Goal: Task Accomplishment & Management: Use online tool/utility

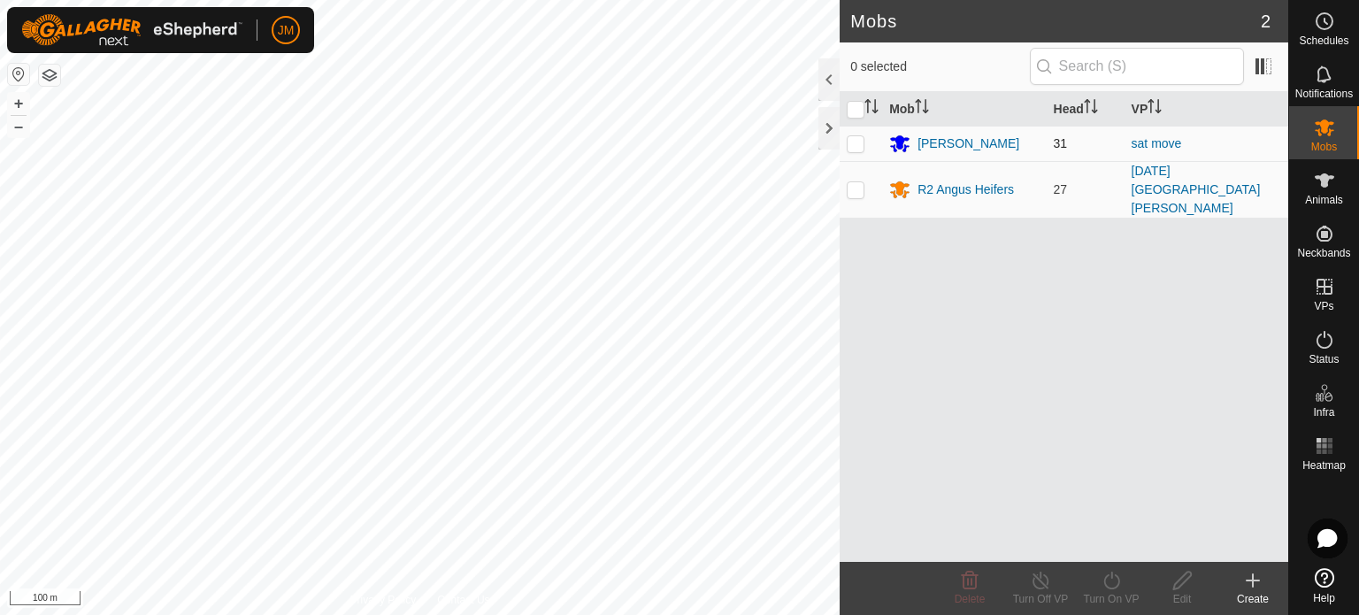
click at [867, 132] on div "Mobs 2 0 selected Mob Head [PERSON_NAME] 31 sat move R2 Angus Heifers [STREET_A…" at bounding box center [644, 307] width 1288 height 615
click at [1254, 573] on icon at bounding box center [1252, 580] width 21 height 21
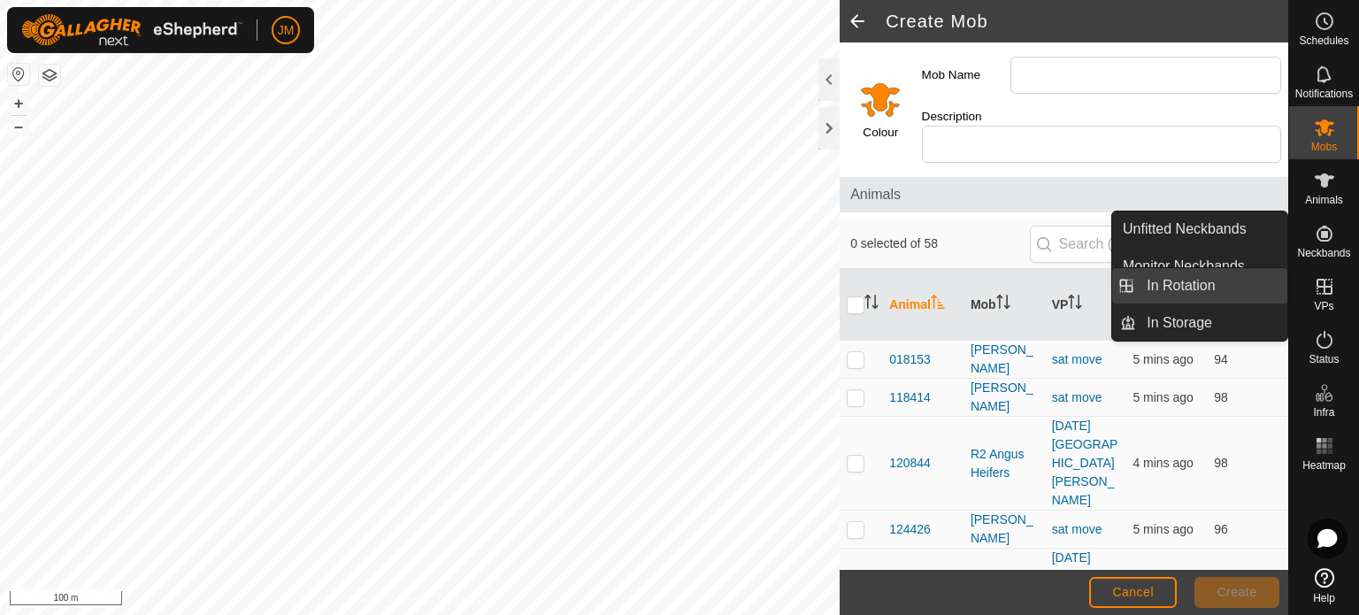
click at [1179, 290] on link "In Rotation" at bounding box center [1211, 285] width 151 height 35
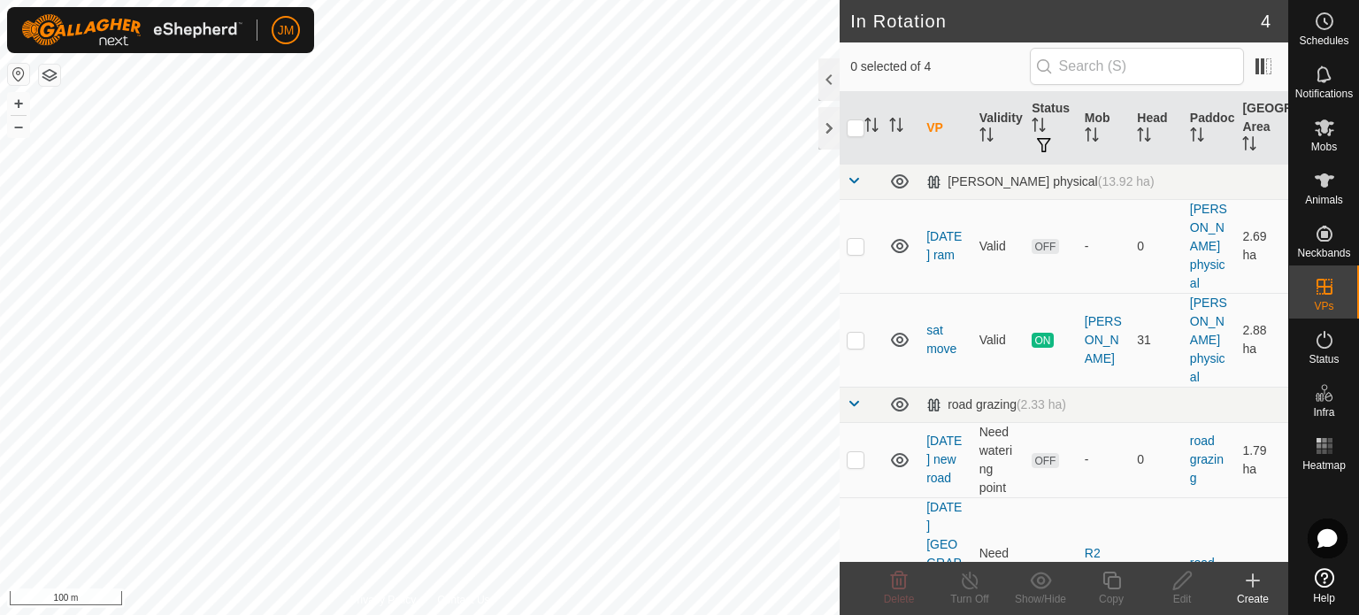
click at [1255, 577] on icon at bounding box center [1252, 580] width 21 height 21
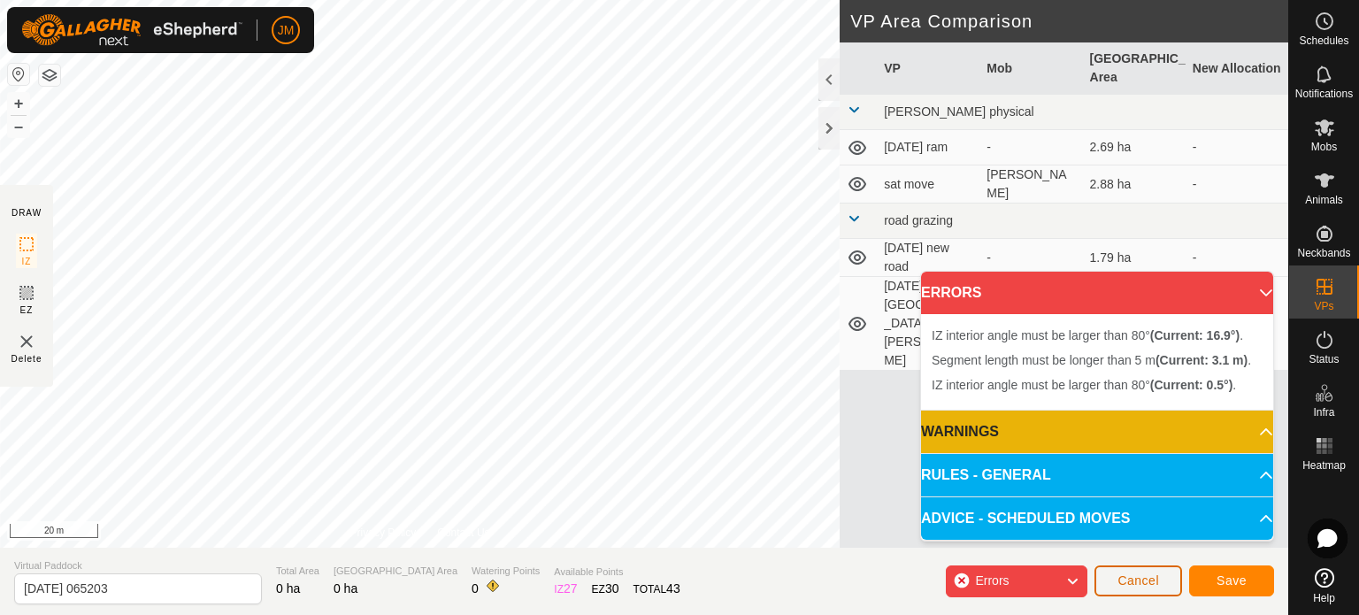
click at [1124, 577] on span "Cancel" at bounding box center [1138, 580] width 42 height 14
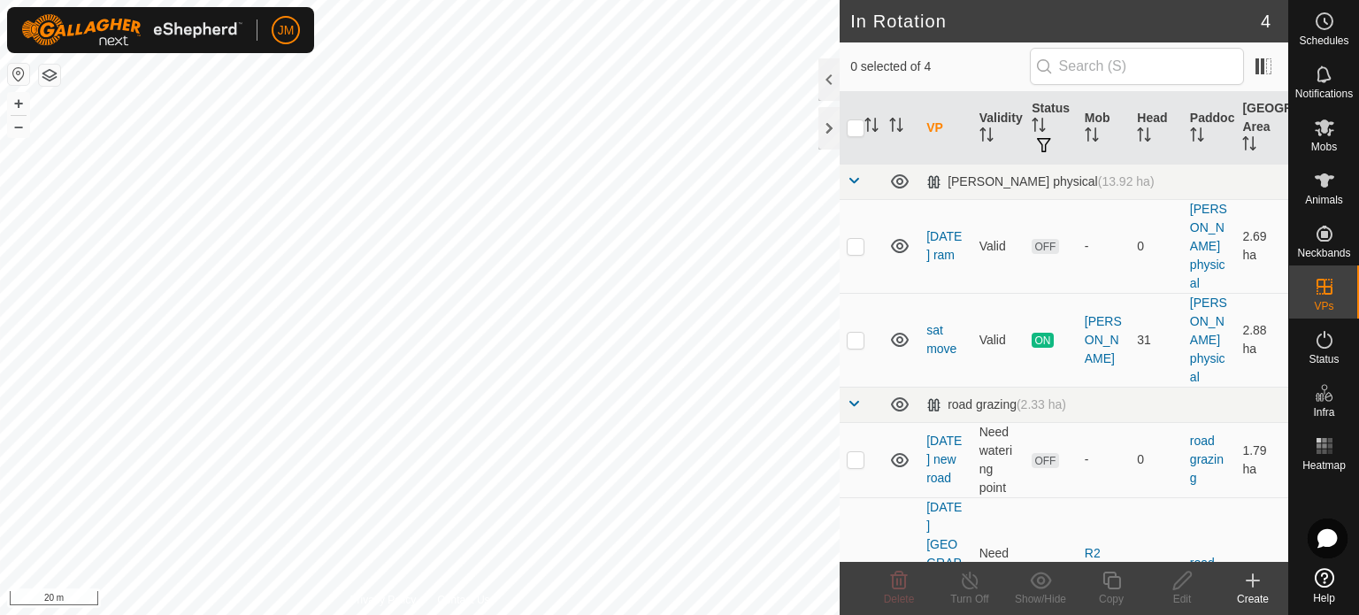
click at [1254, 579] on icon at bounding box center [1252, 580] width 21 height 21
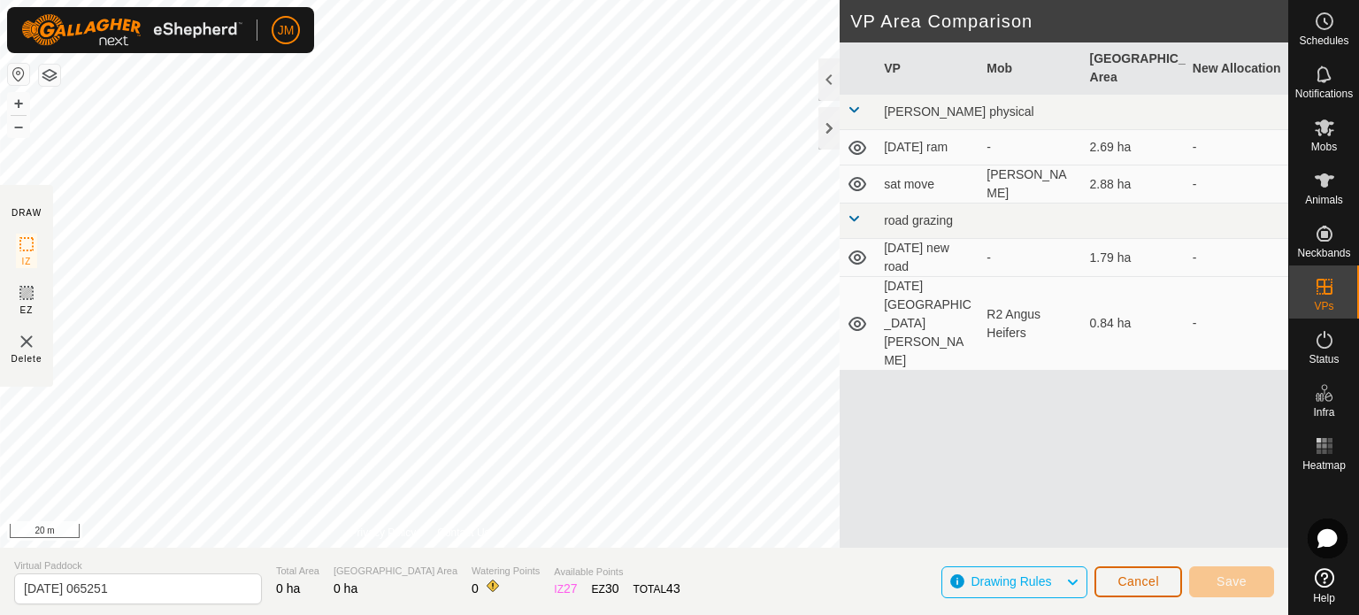
click at [1135, 588] on span "Cancel" at bounding box center [1138, 581] width 42 height 14
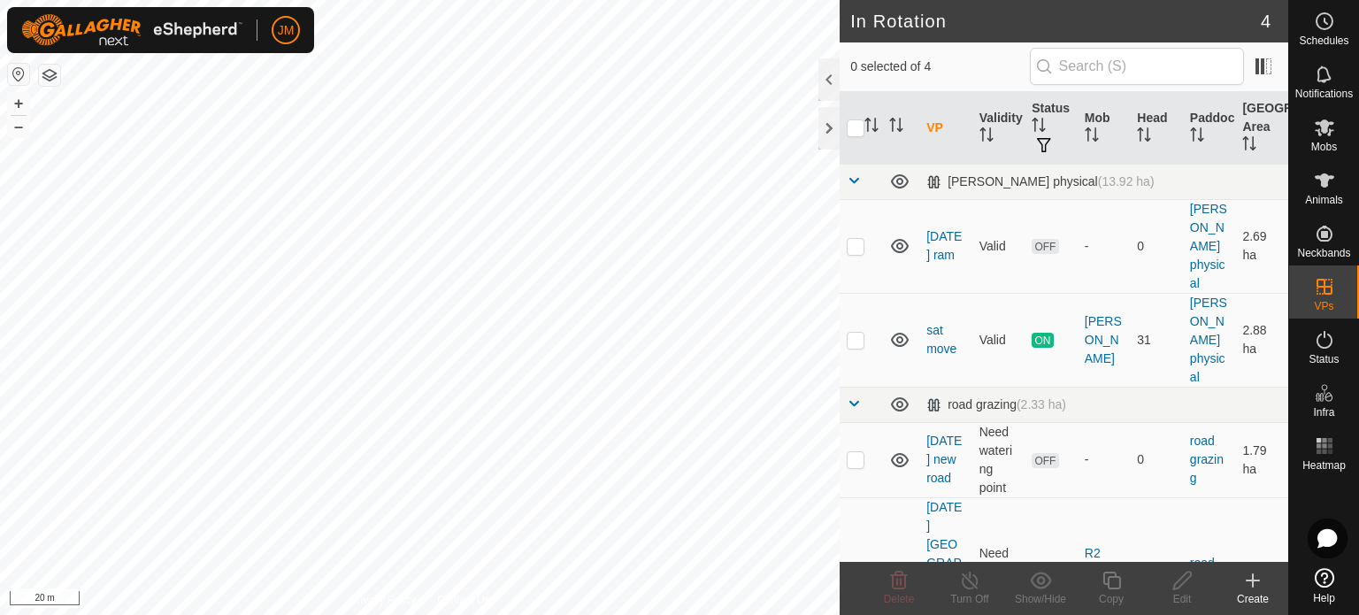
click at [1251, 573] on icon at bounding box center [1252, 580] width 21 height 21
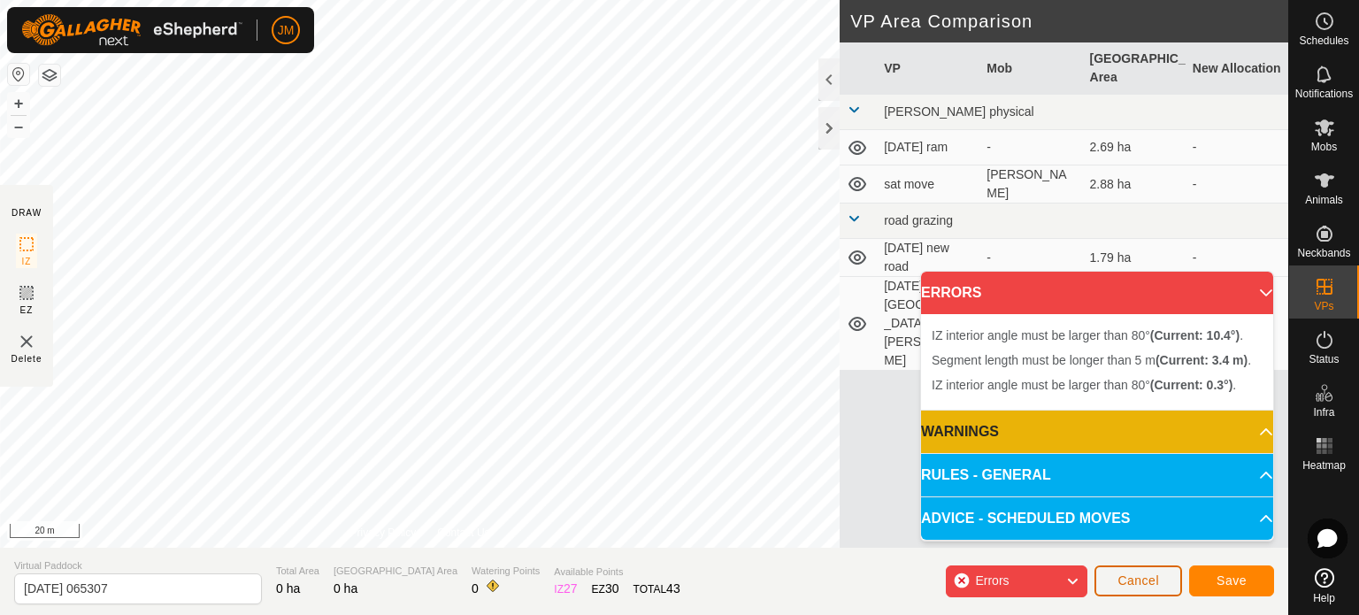
click at [1136, 573] on span "Cancel" at bounding box center [1138, 580] width 42 height 14
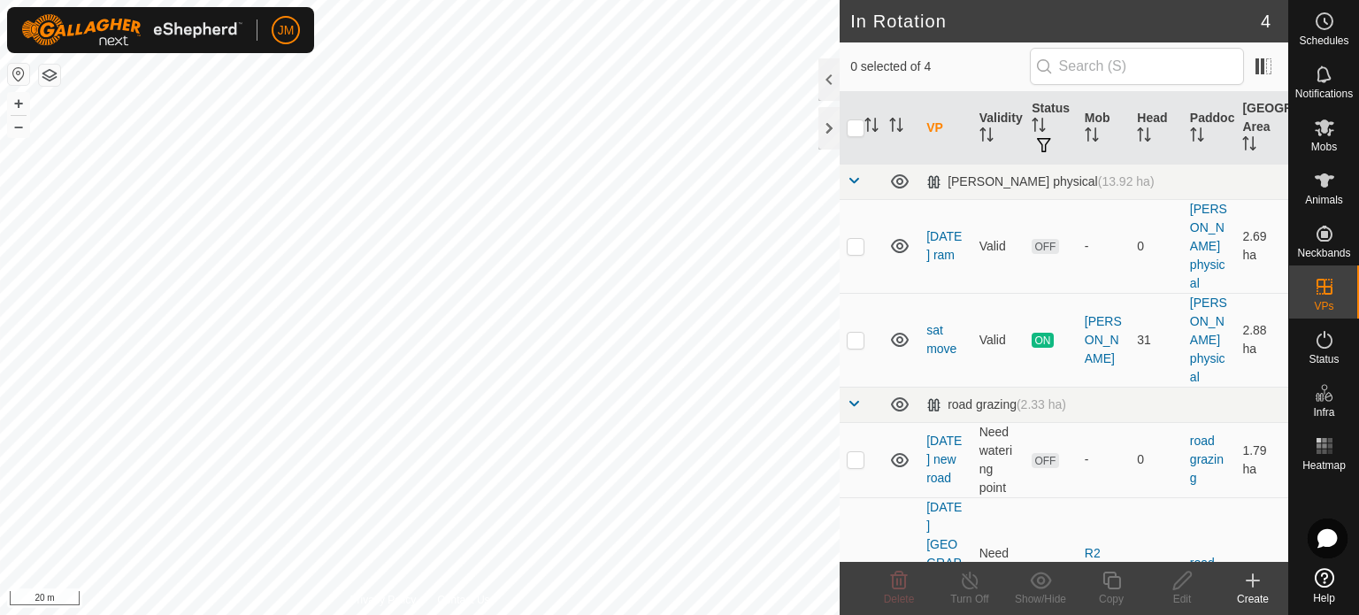
click at [1253, 578] on icon at bounding box center [1253, 580] width 0 height 12
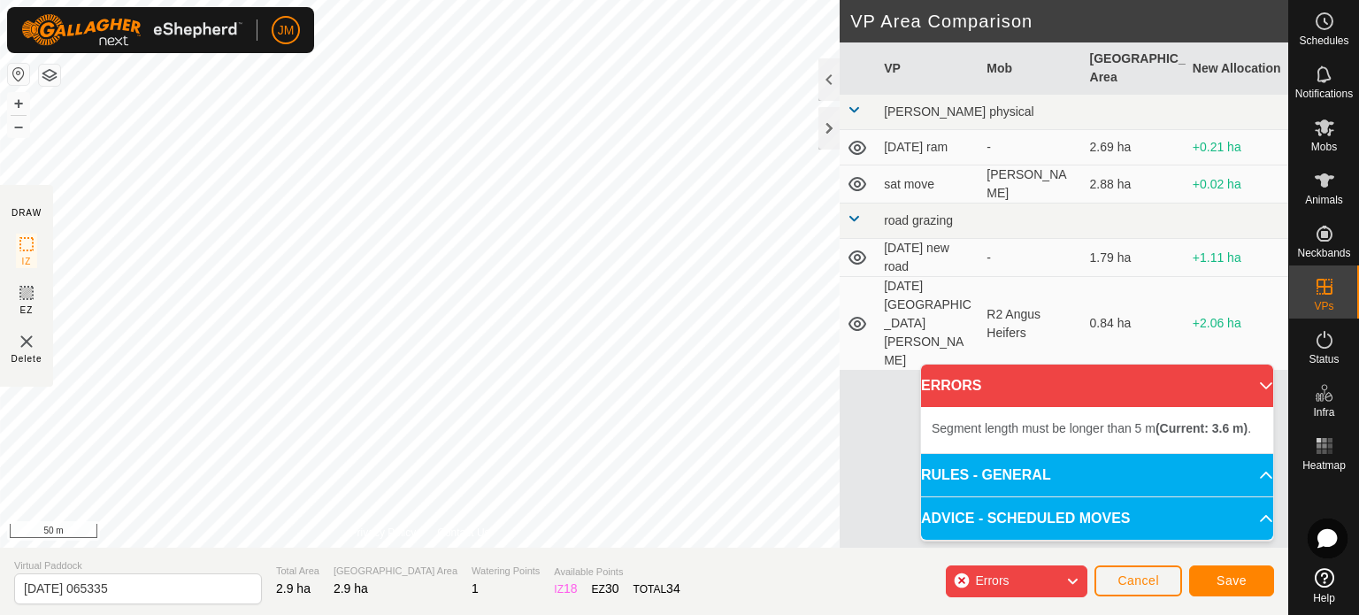
click at [120, 222] on div "Segment length must be longer than 5 m (Current: 3.6 m) . + – ⇧ i 50 m" at bounding box center [419, 274] width 839 height 548
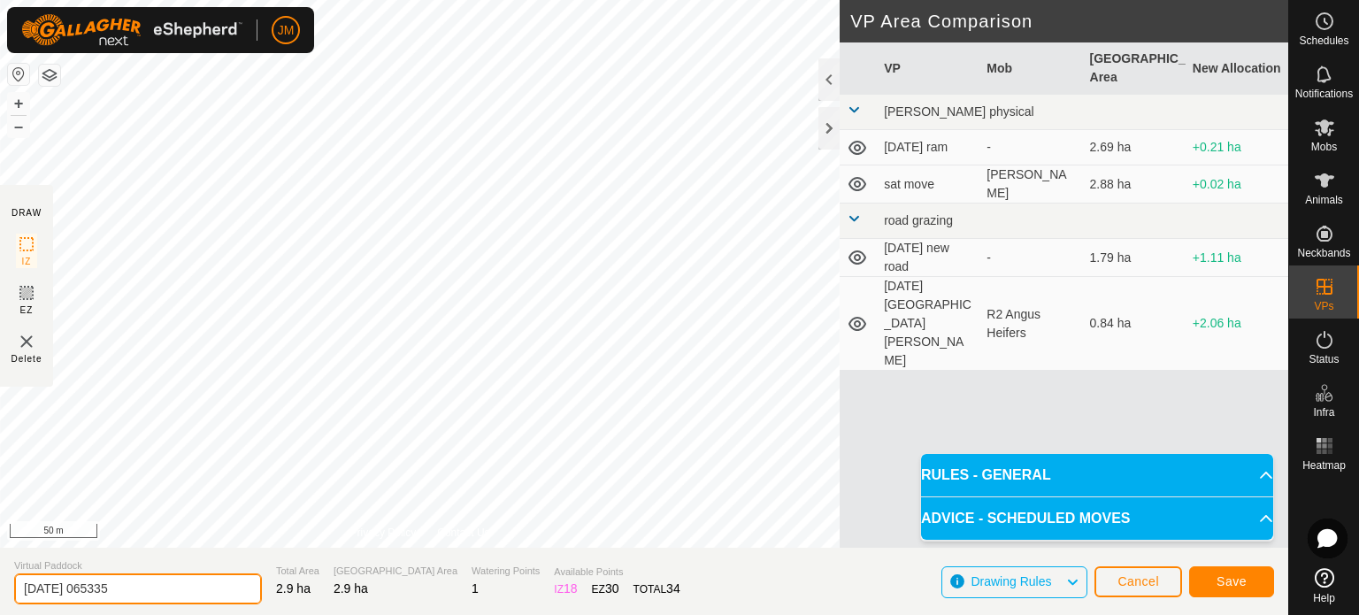
click at [173, 585] on input "[DATE] 065335" at bounding box center [138, 588] width 248 height 31
type input "2"
type input "[DATE]"
click at [1227, 577] on span "Save" at bounding box center [1231, 581] width 30 height 14
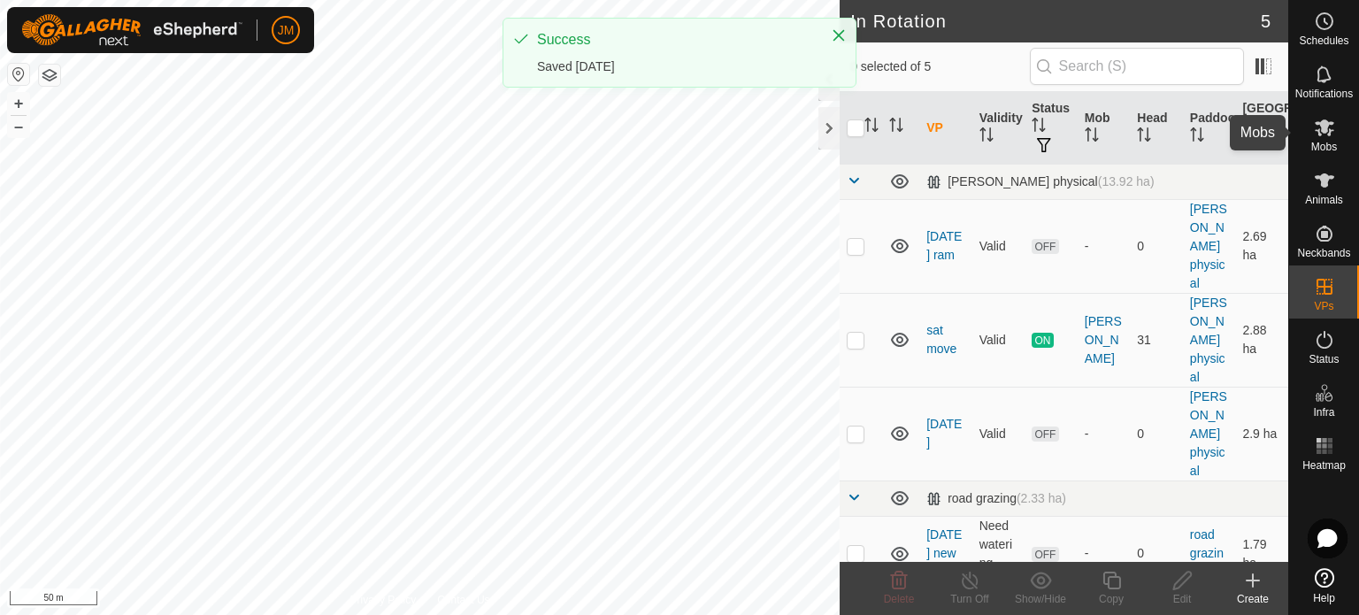
click at [1322, 124] on icon at bounding box center [1323, 127] width 19 height 17
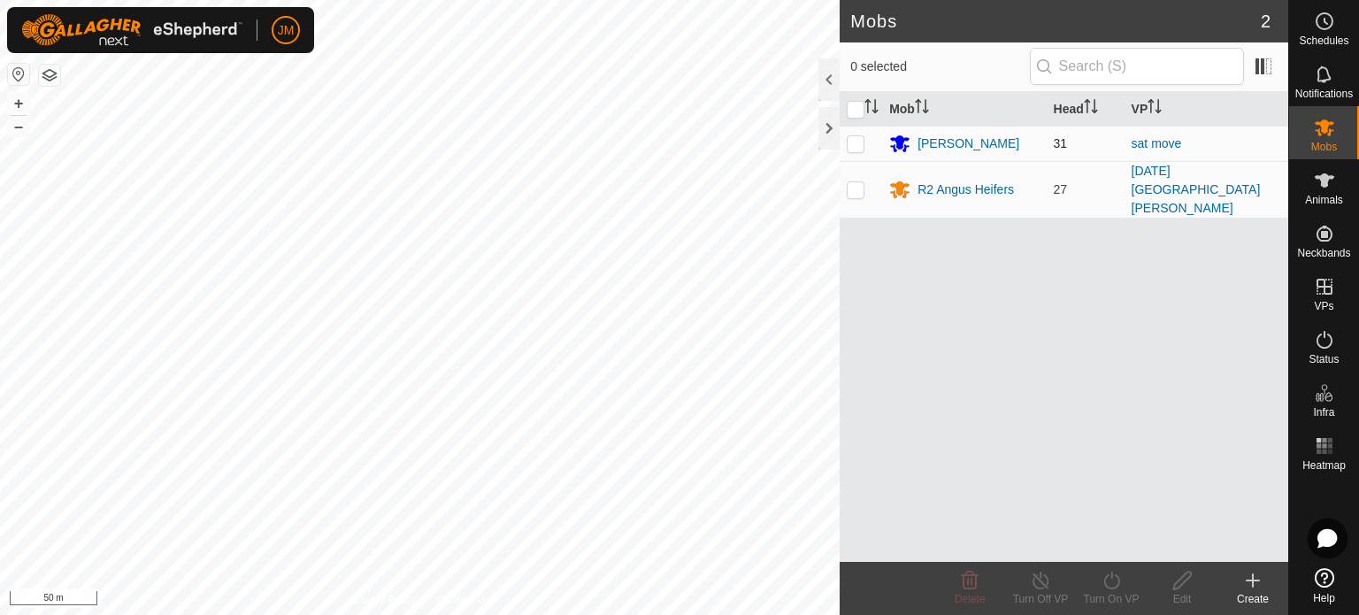
click at [853, 141] on p-checkbox at bounding box center [856, 143] width 18 height 14
checkbox input "true"
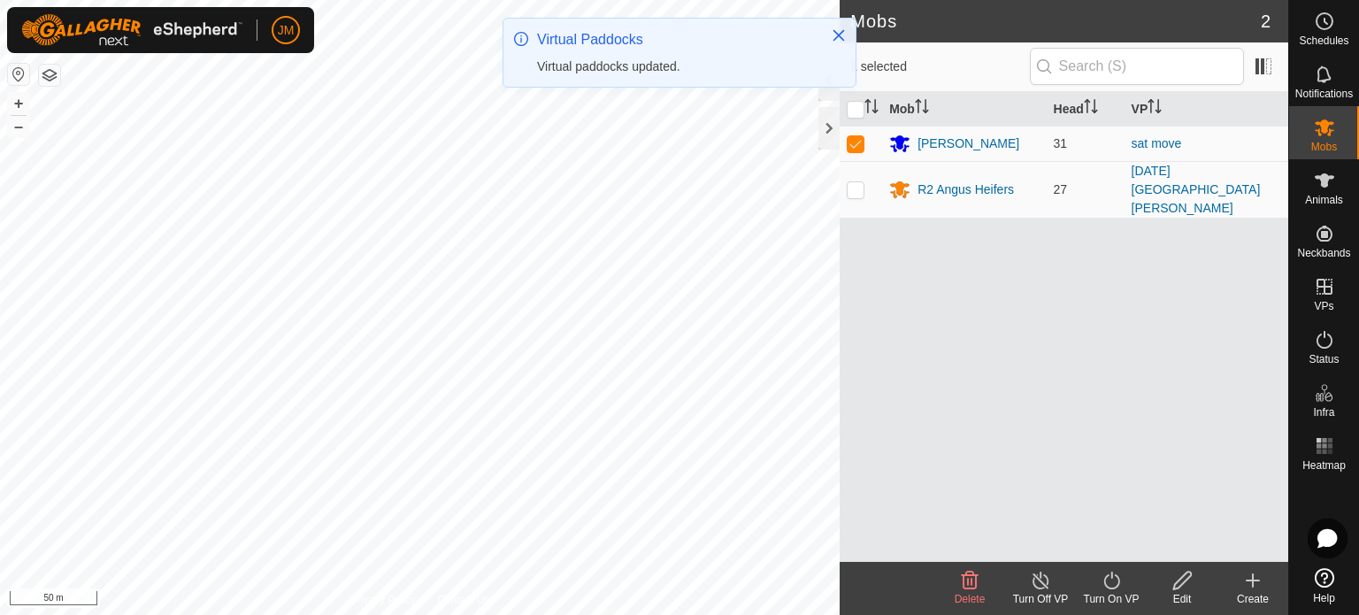
click at [1108, 578] on icon at bounding box center [1111, 580] width 22 height 21
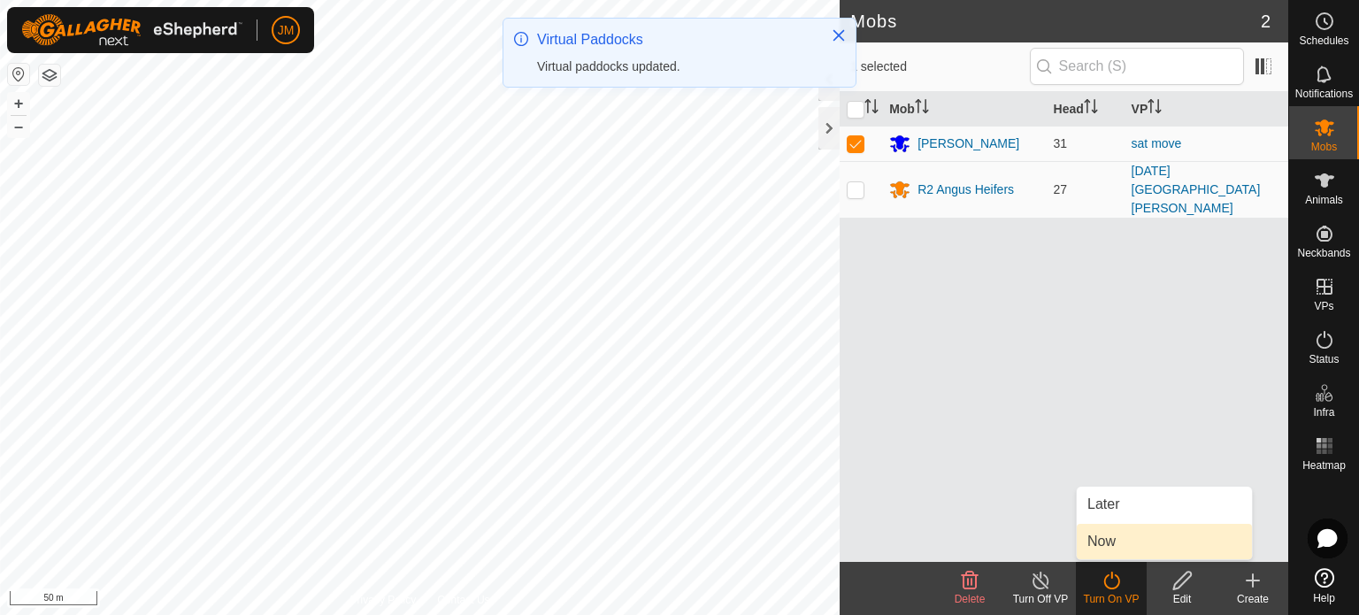
click at [1105, 542] on link "Now" at bounding box center [1164, 541] width 175 height 35
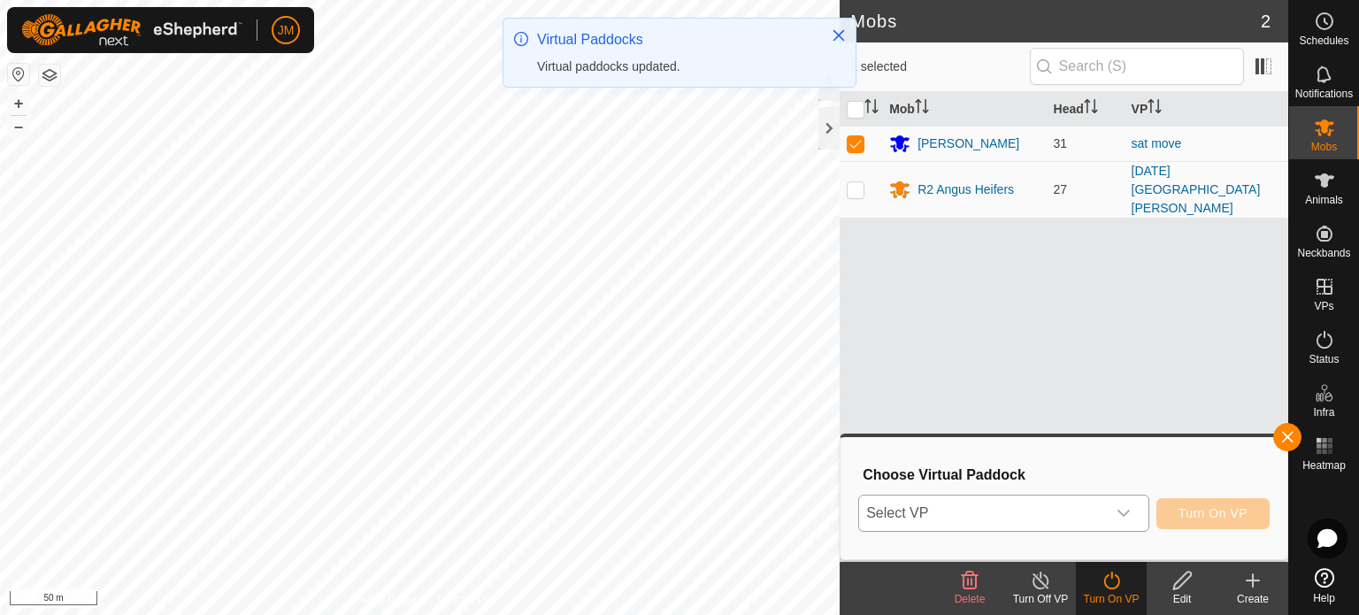
click at [1098, 520] on span "Select VP" at bounding box center [982, 512] width 247 height 35
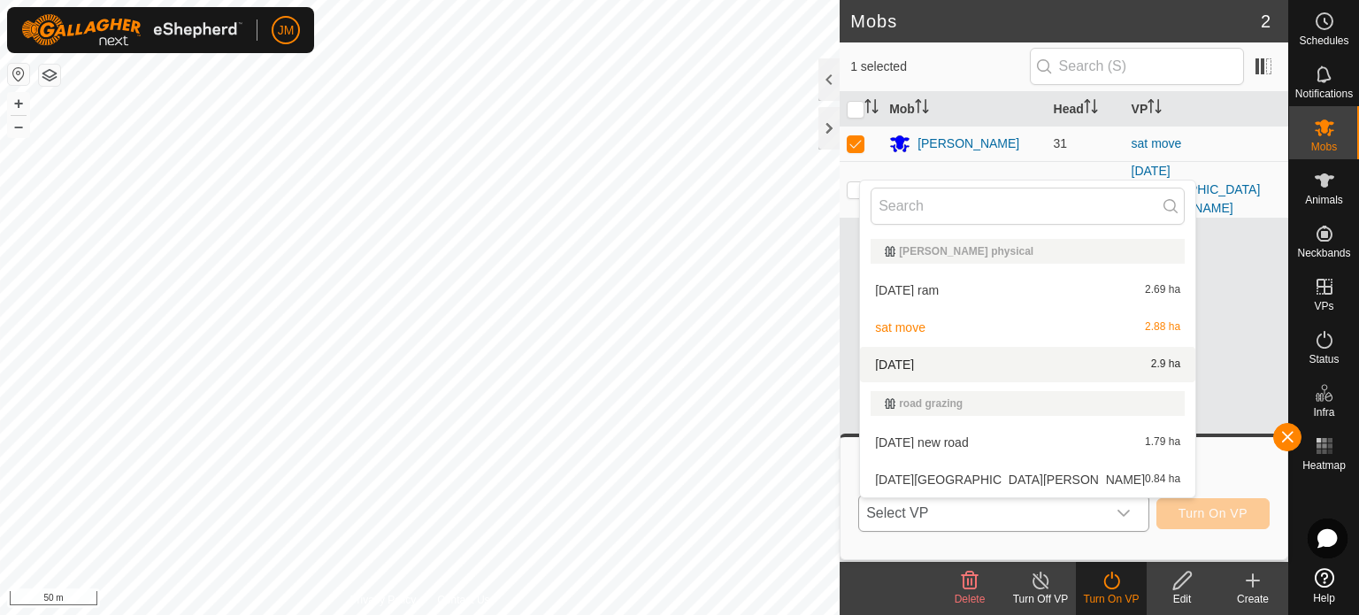
click at [981, 359] on li "[DATE] 2.9 ha" at bounding box center [1027, 364] width 335 height 35
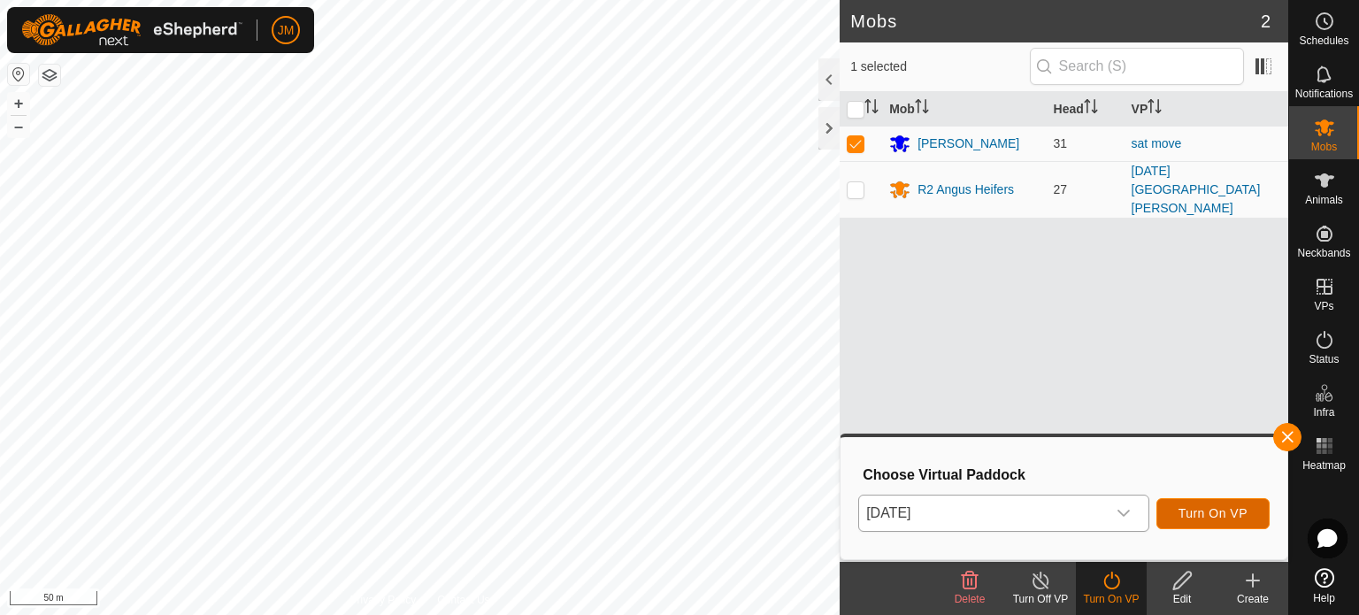
click at [1213, 516] on span "Turn On VP" at bounding box center [1212, 513] width 69 height 14
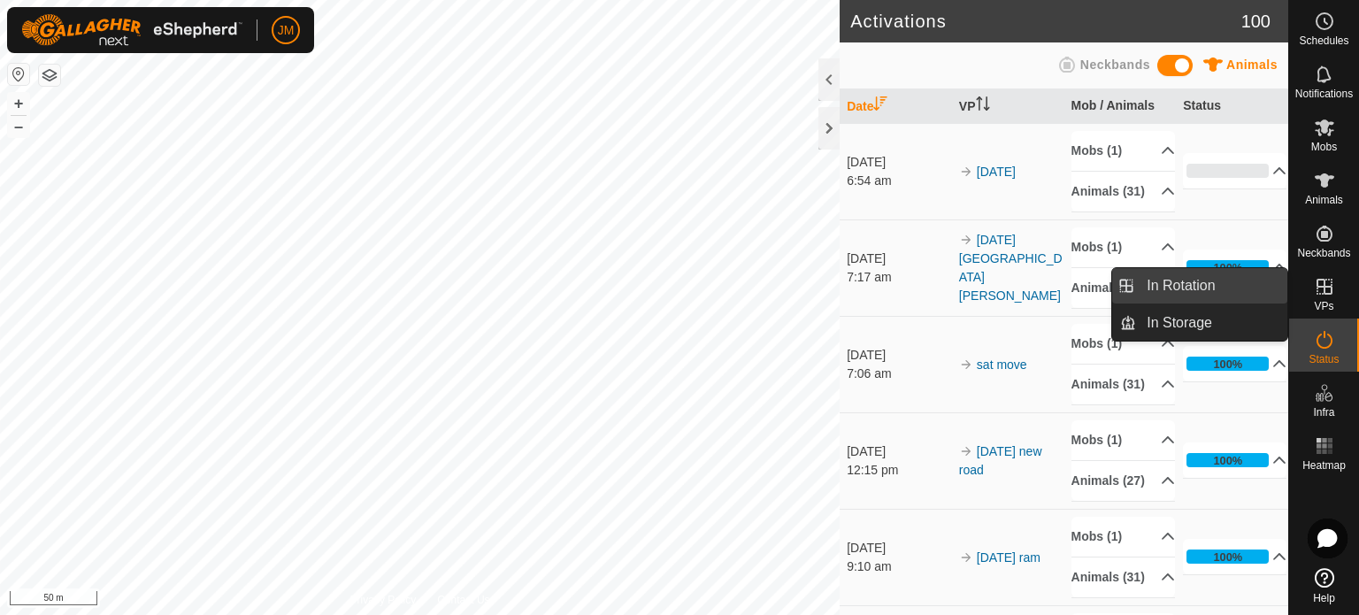
click at [1197, 288] on link "In Rotation" at bounding box center [1211, 285] width 151 height 35
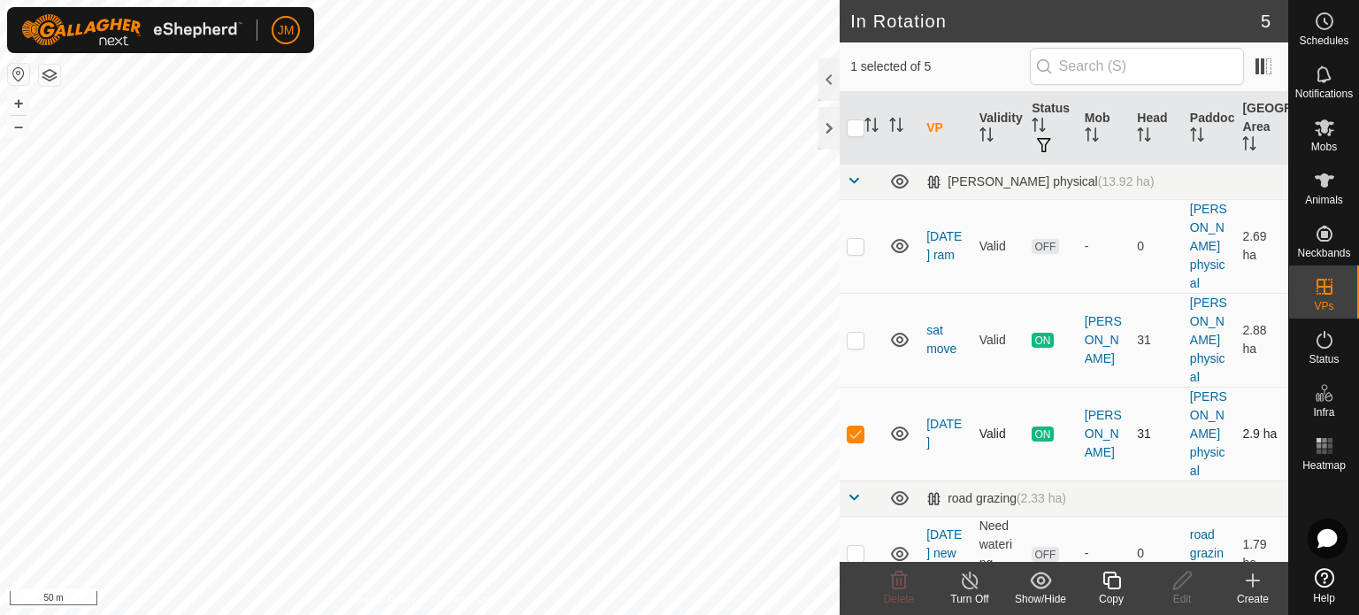
click at [857, 441] on td at bounding box center [860, 434] width 42 height 94
checkbox input "false"
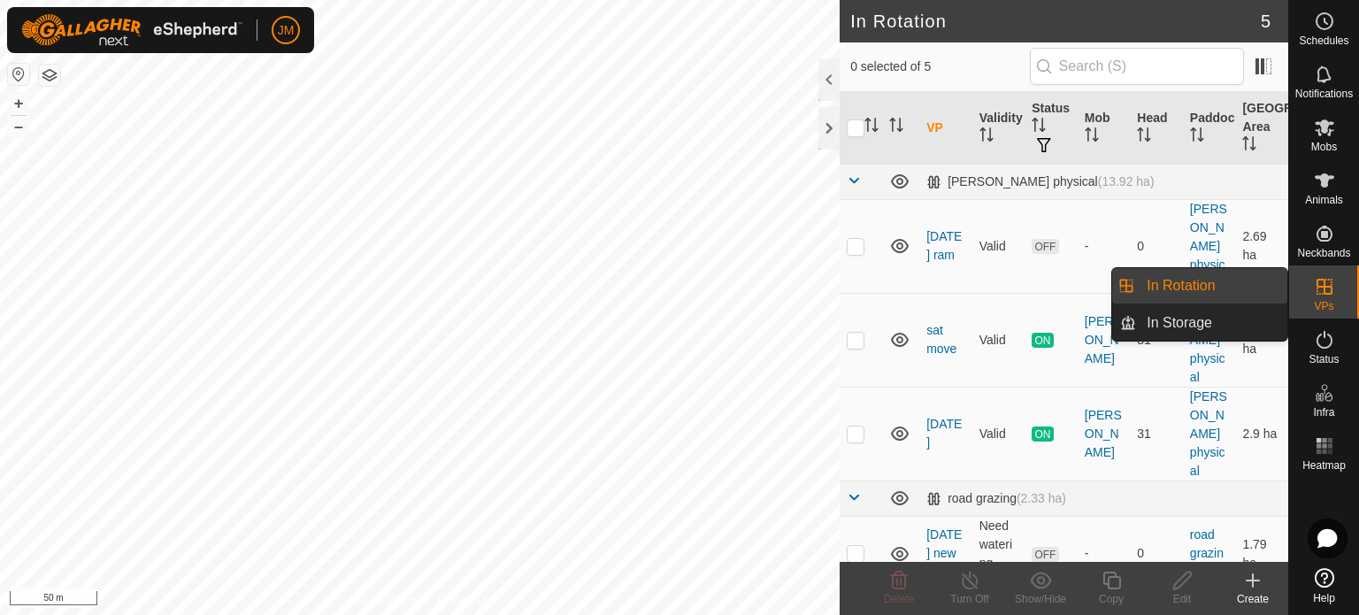
click at [1235, 293] on link "In Rotation" at bounding box center [1211, 285] width 151 height 35
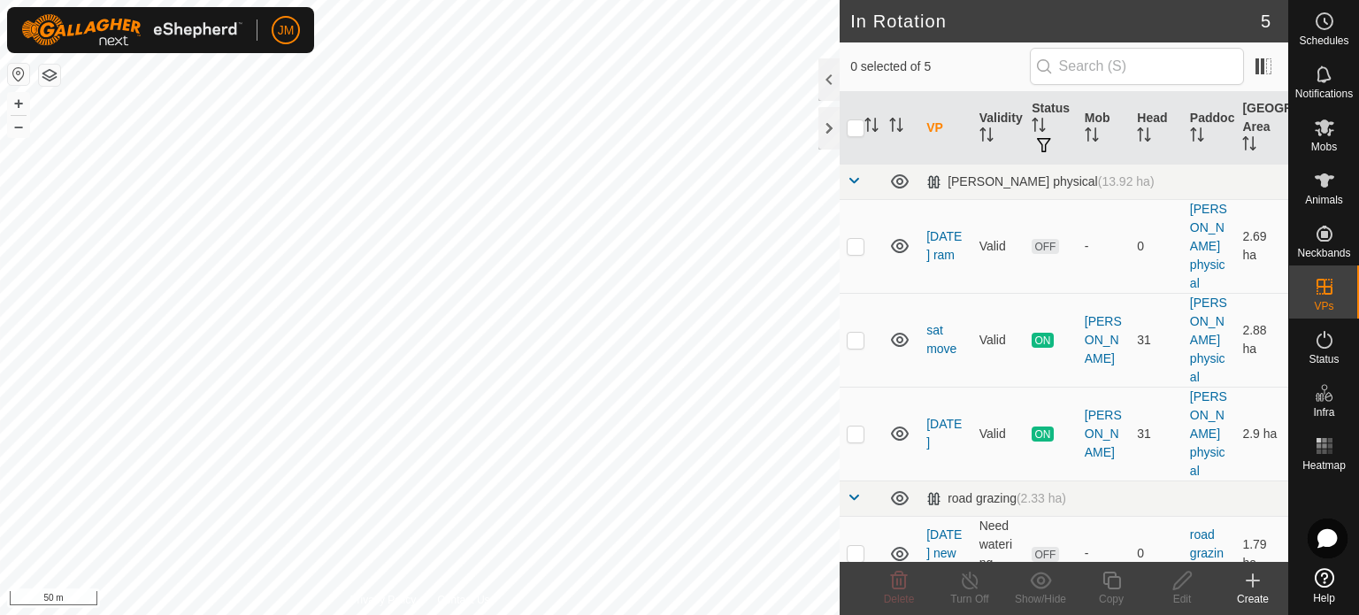
click at [1250, 577] on icon at bounding box center [1252, 580] width 21 height 21
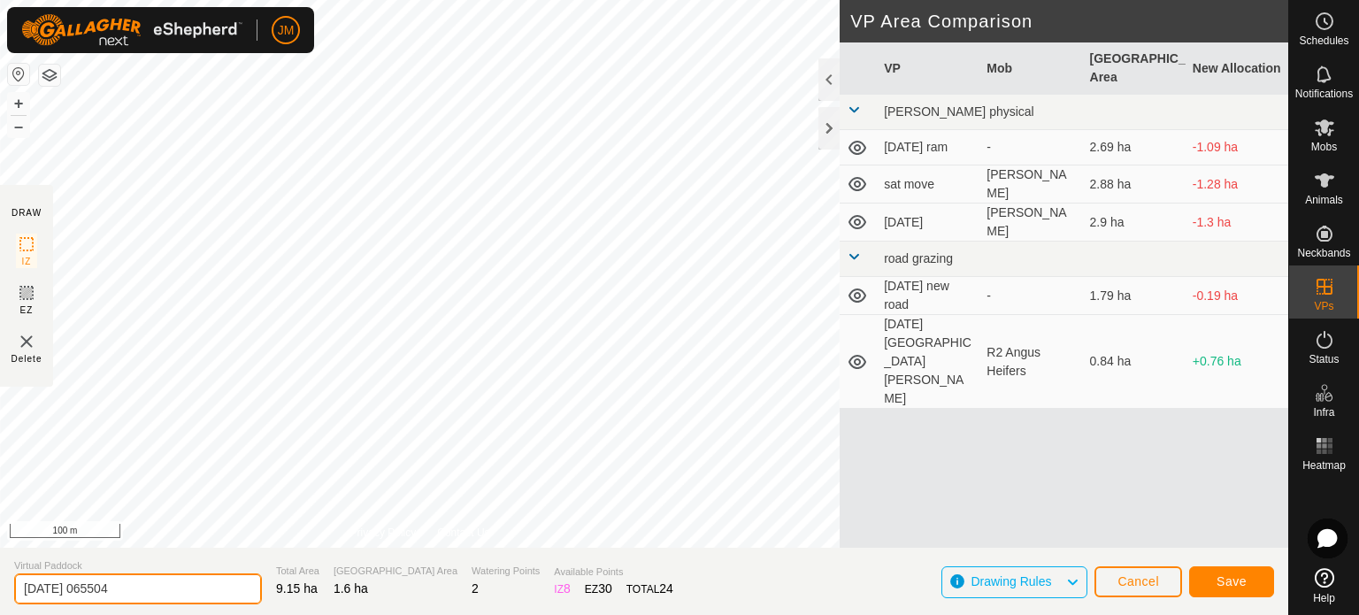
click at [188, 586] on input "[DATE] 065504" at bounding box center [138, 588] width 248 height 31
type input "2"
type input "water"
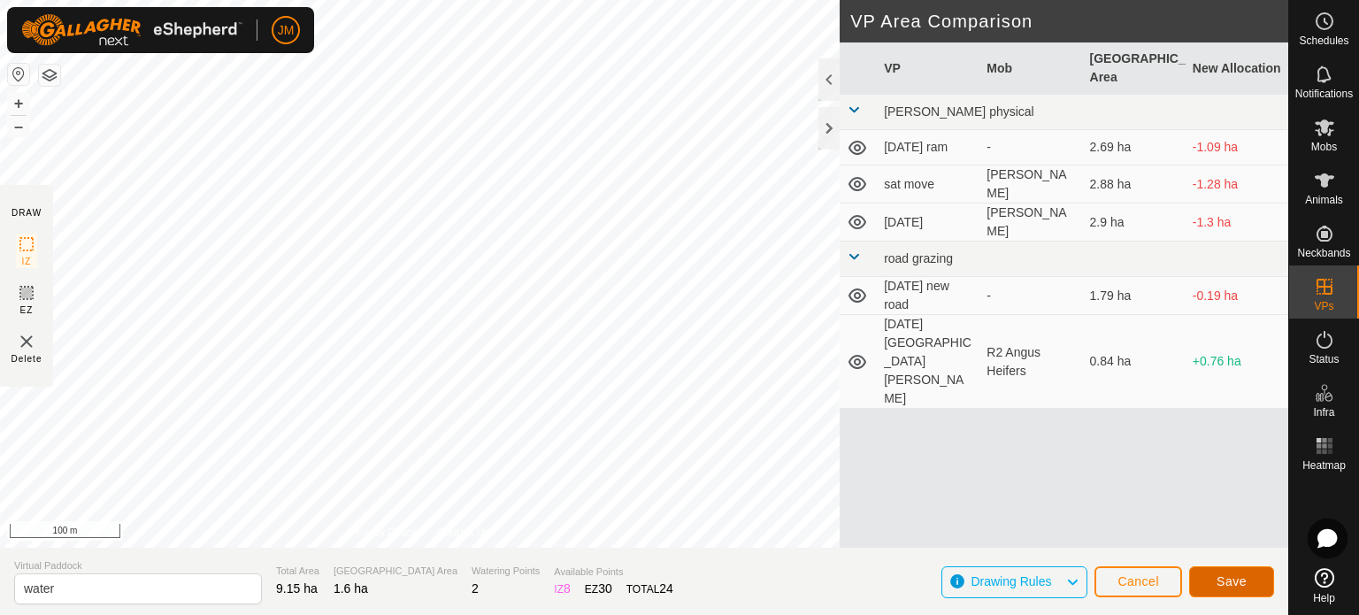
click at [1231, 588] on span "Save" at bounding box center [1231, 581] width 30 height 14
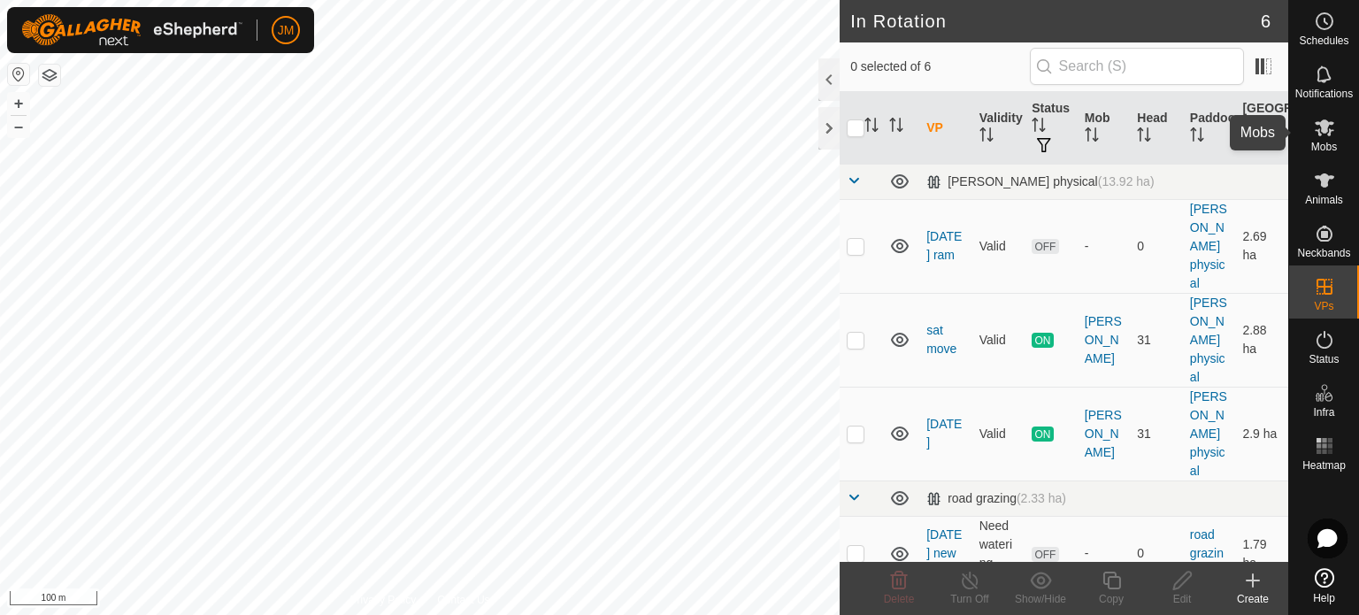
click at [1323, 134] on icon at bounding box center [1324, 127] width 21 height 21
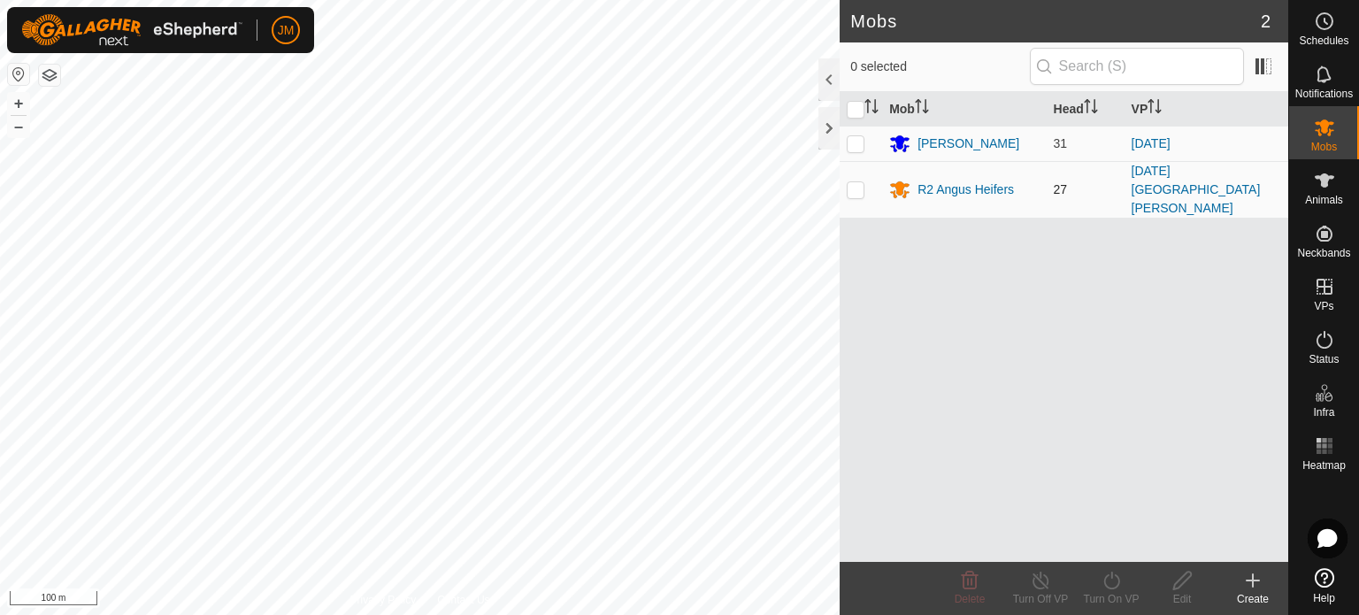
click at [847, 182] on p-checkbox at bounding box center [856, 189] width 18 height 14
checkbox input "true"
click at [1118, 582] on icon at bounding box center [1111, 580] width 16 height 18
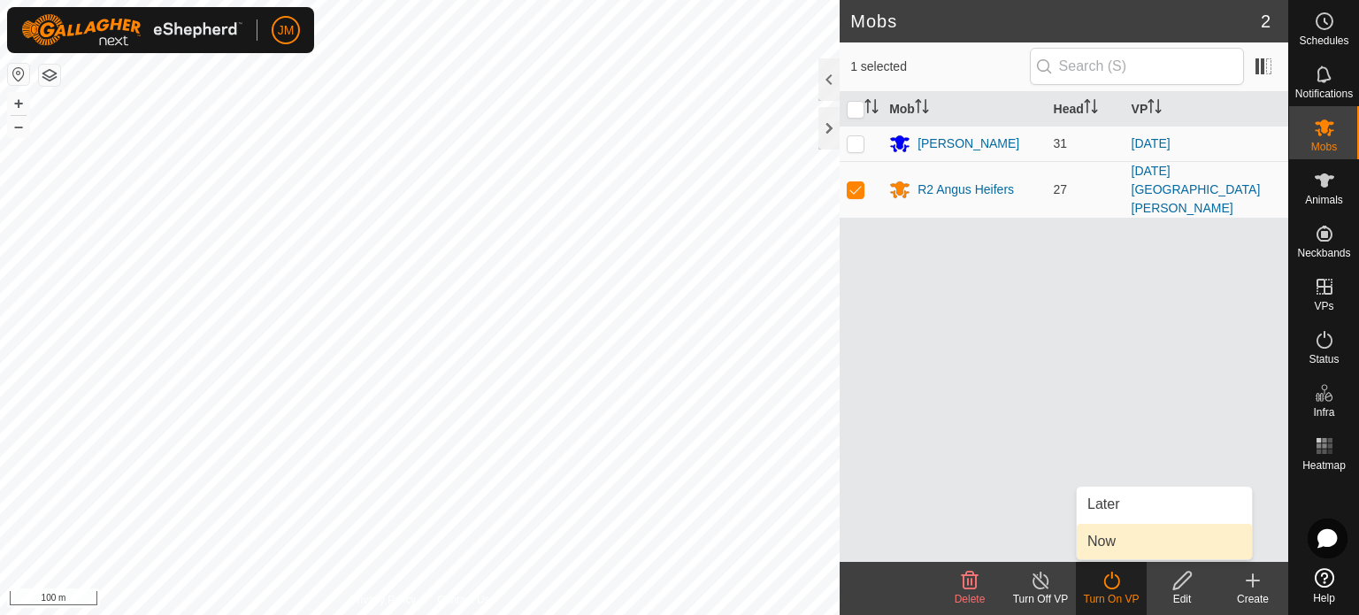
click at [1117, 549] on link "Now" at bounding box center [1164, 541] width 175 height 35
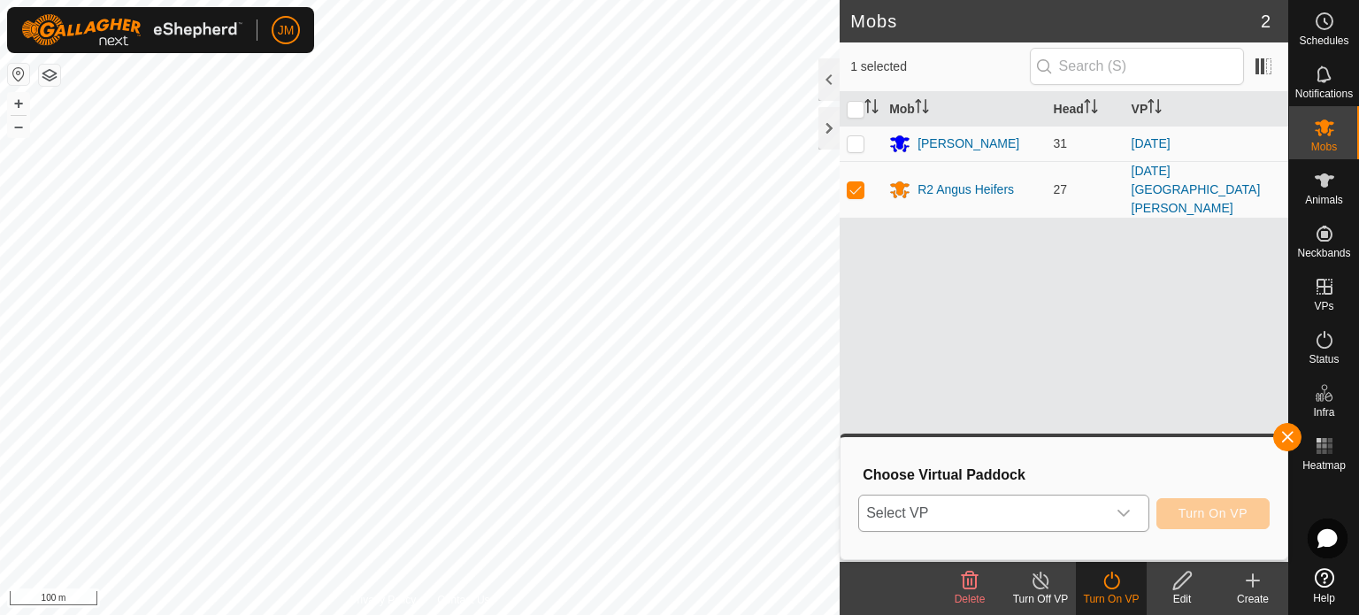
click at [1115, 519] on div "dropdown trigger" at bounding box center [1123, 512] width 35 height 35
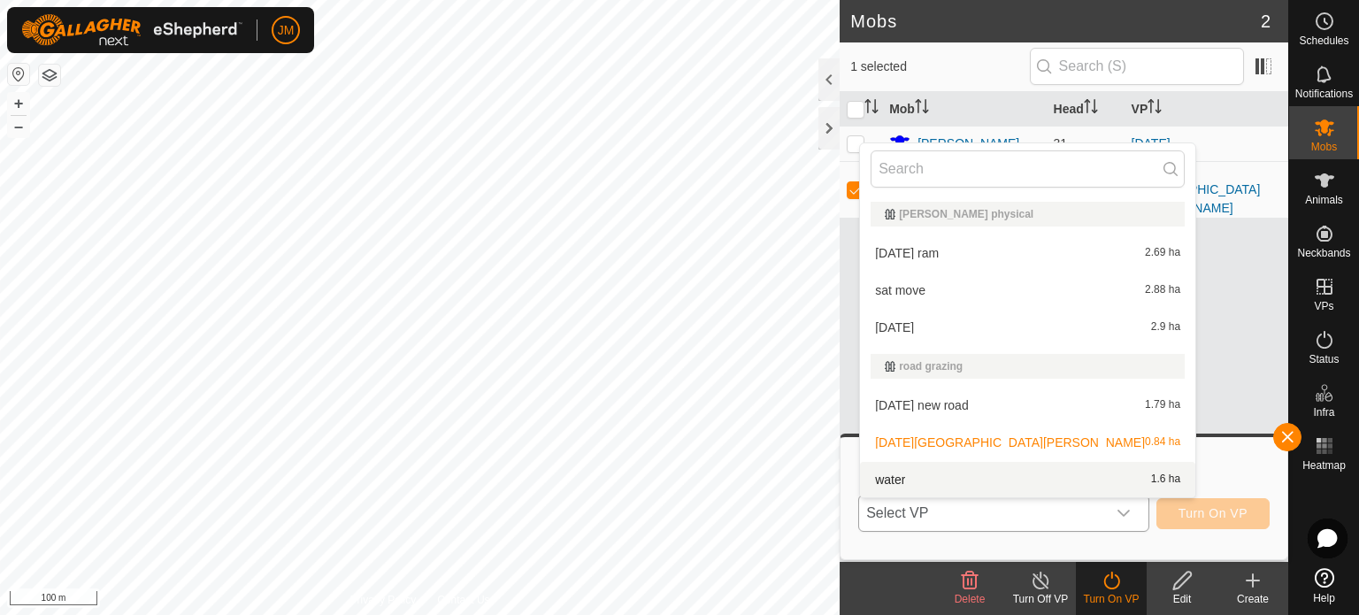
click at [1069, 480] on li "water 1.6 ha" at bounding box center [1027, 479] width 335 height 35
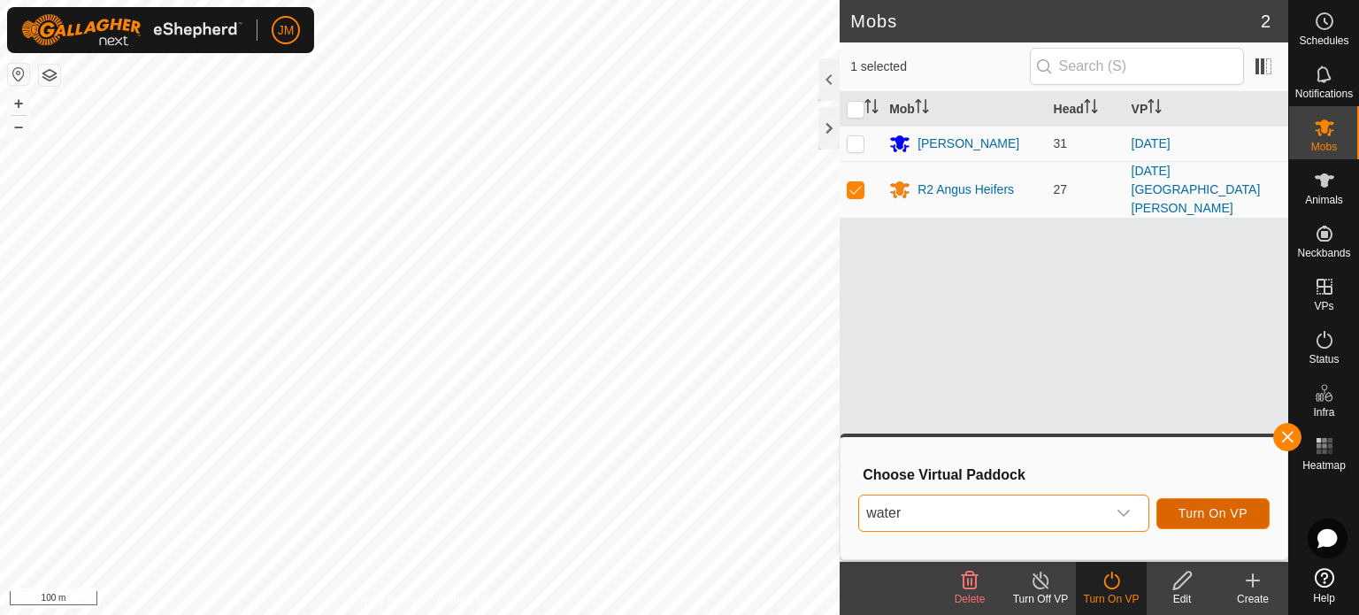
click at [1190, 514] on span "Turn On VP" at bounding box center [1212, 513] width 69 height 14
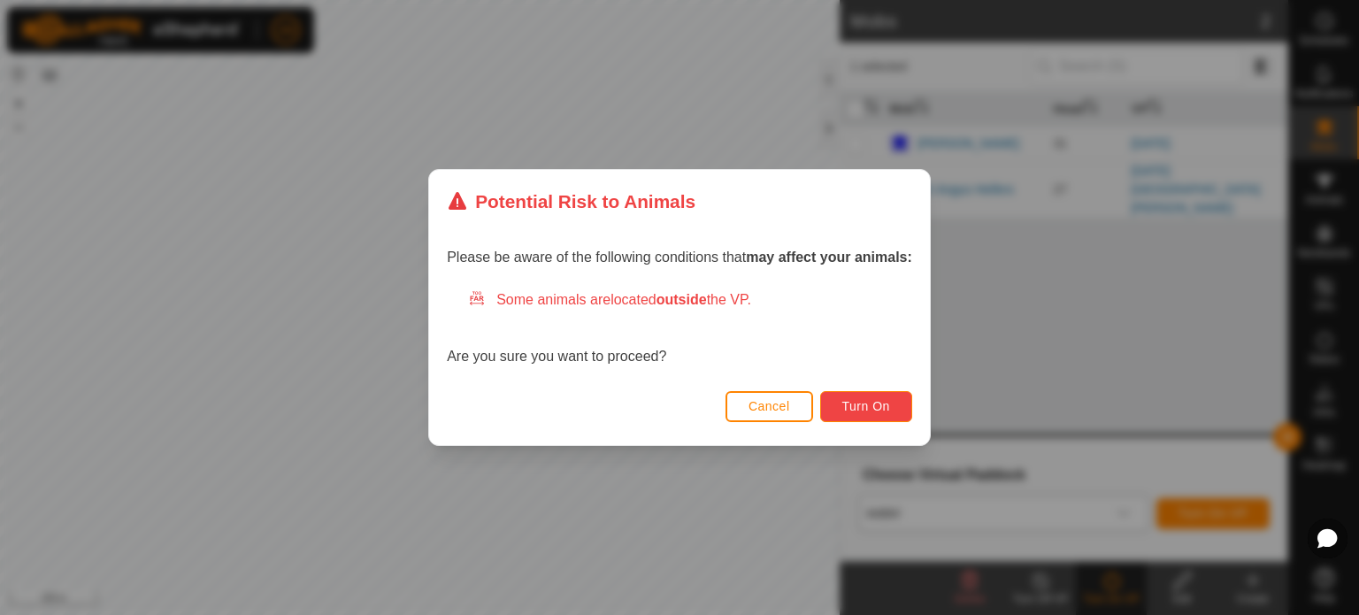
click at [885, 403] on span "Turn On" at bounding box center [866, 406] width 48 height 14
